Goal: Task Accomplishment & Management: Manage account settings

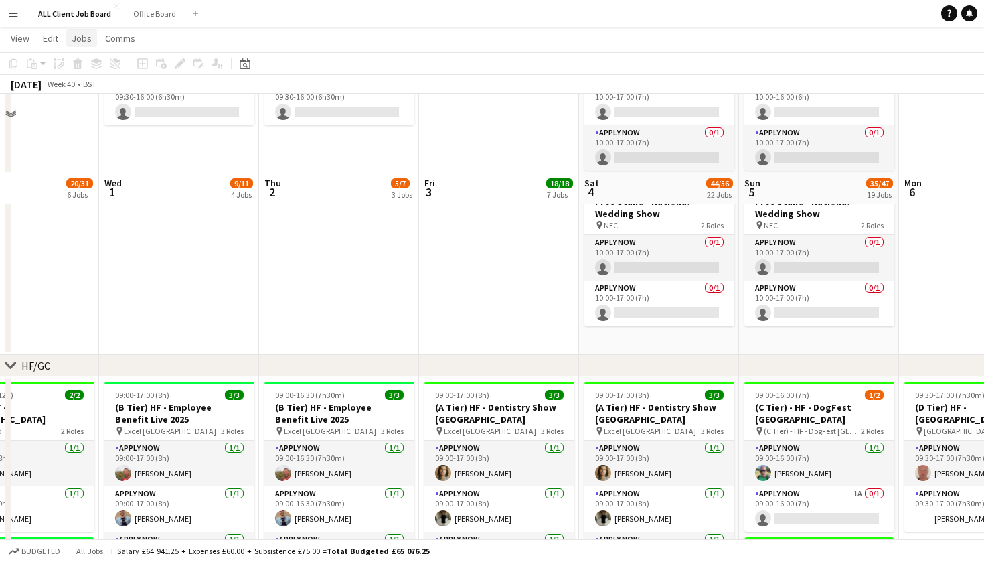
scroll to position [82, 0]
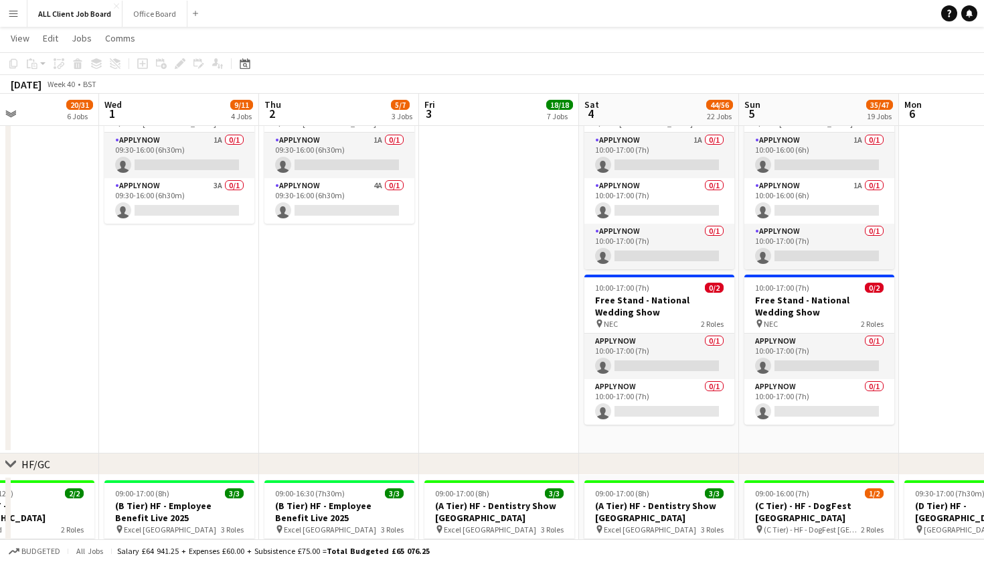
click at [6, 13] on button "Menu" at bounding box center [13, 13] width 27 height 27
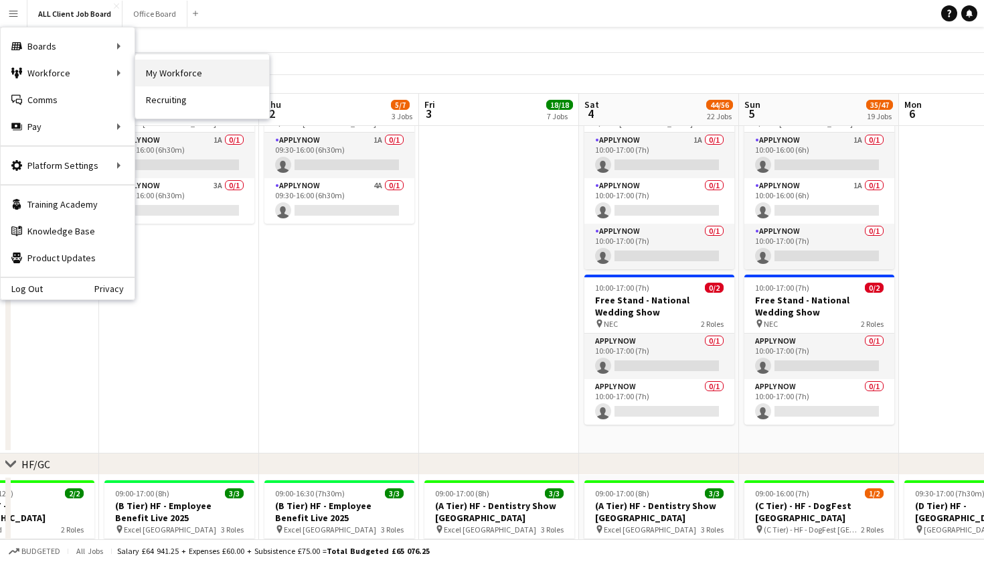
click at [182, 74] on link "My Workforce" at bounding box center [202, 73] width 134 height 27
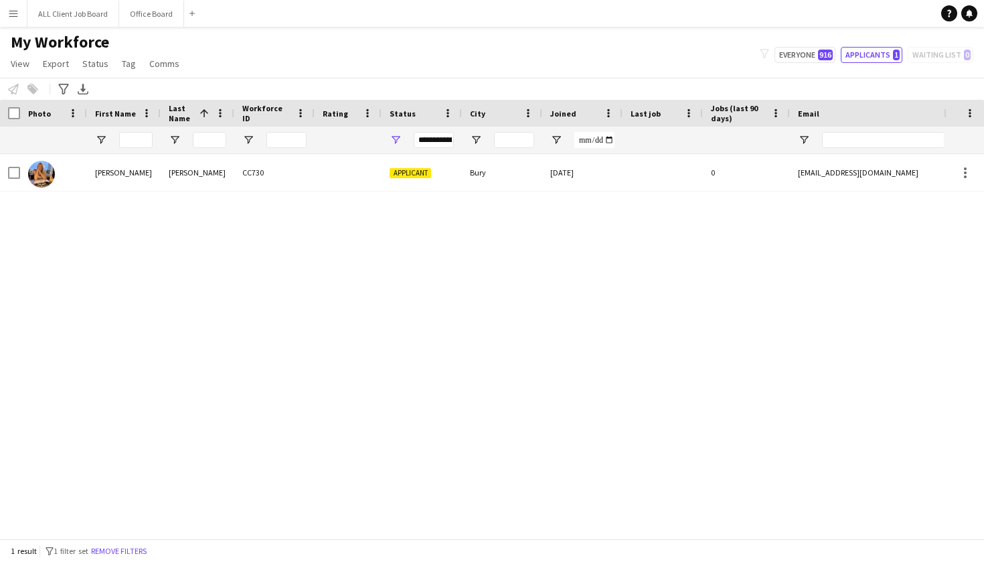
click at [21, 12] on button "Menu" at bounding box center [13, 13] width 27 height 27
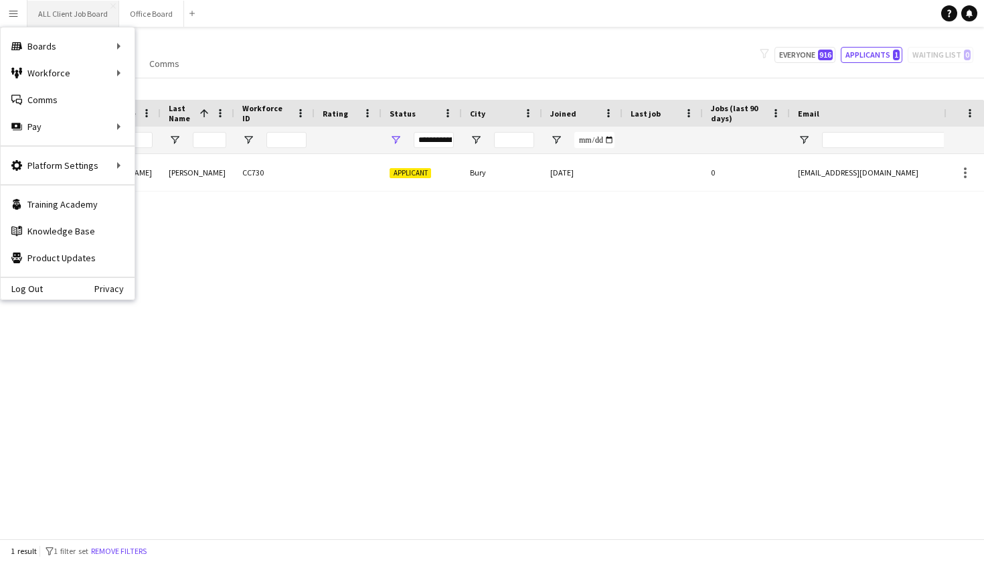
click at [49, 23] on button "ALL Client Job Board Close" at bounding box center [73, 14] width 92 height 26
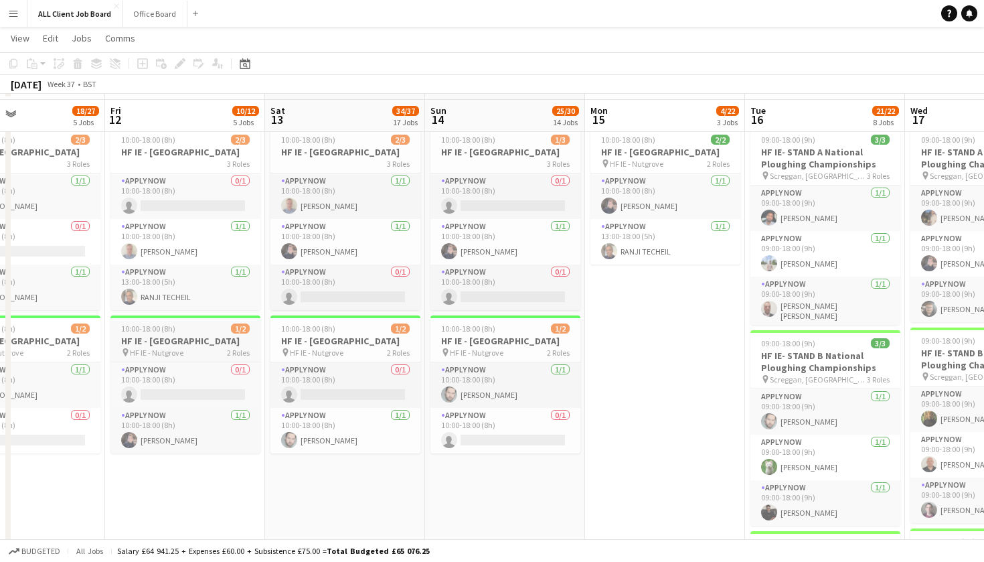
scroll to position [3923, 0]
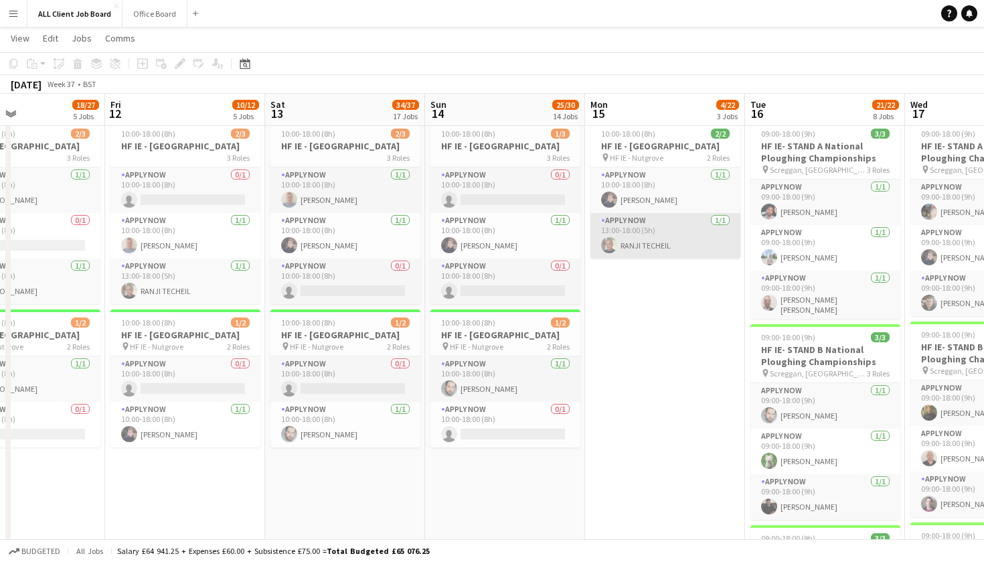
click at [645, 256] on app-card-role "APPLY NOW [DATE] 13:00-18:00 (5h) RANJI TECHEIL" at bounding box center [665, 236] width 150 height 46
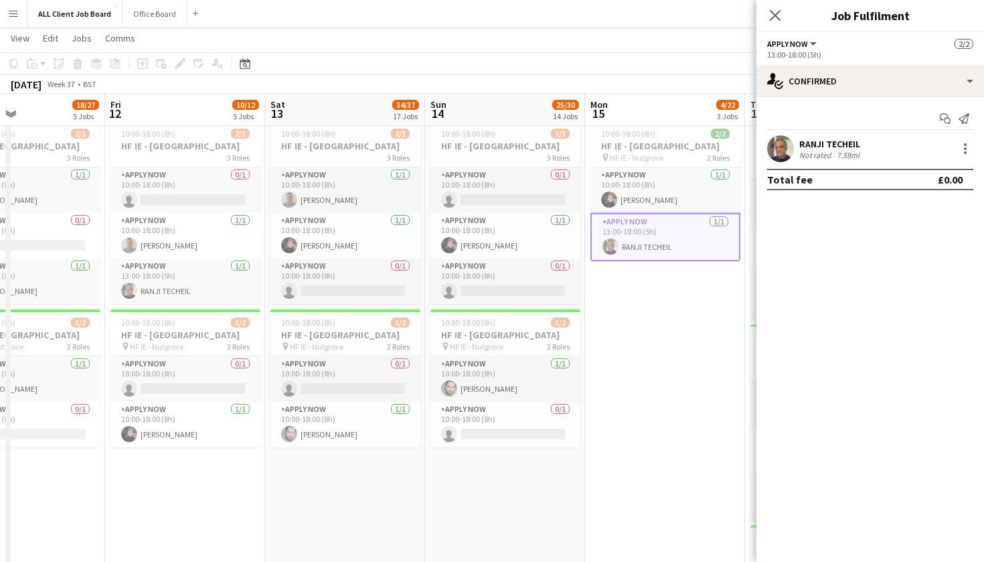
click at [820, 147] on div "RANJI TECHEIL" at bounding box center [830, 144] width 63 height 12
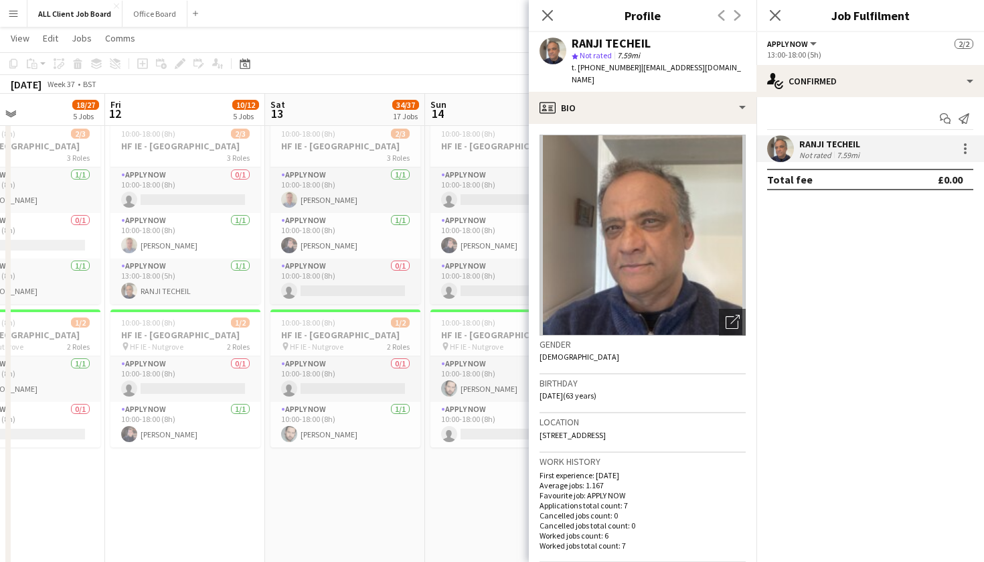
drag, startPoint x: 660, startPoint y: 41, endPoint x: 568, endPoint y: 37, distance: 92.4
click at [568, 37] on div "RANJI TECHEIL star Not rated 7.59mi t. [PHONE_NUMBER] | [EMAIL_ADDRESS][DOMAIN_…" at bounding box center [643, 62] width 228 height 60
copy div "RANJI TECHEIL"
